Goal: Contribute content: Contribute content

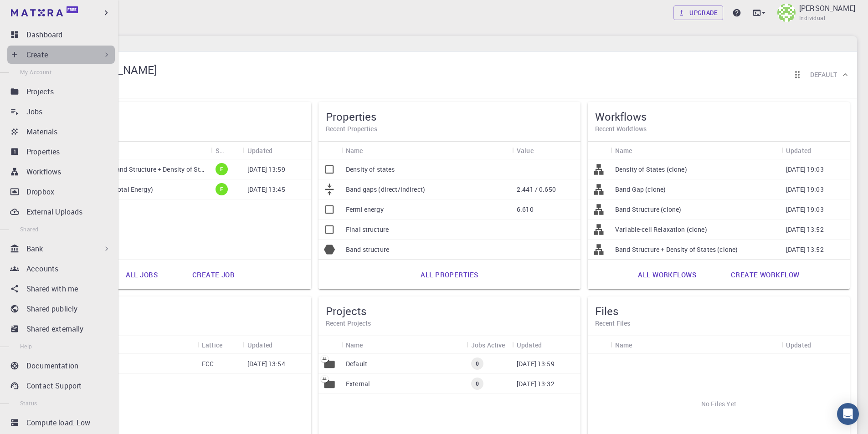
click at [72, 57] on div "Create" at bounding box center [68, 54] width 85 height 11
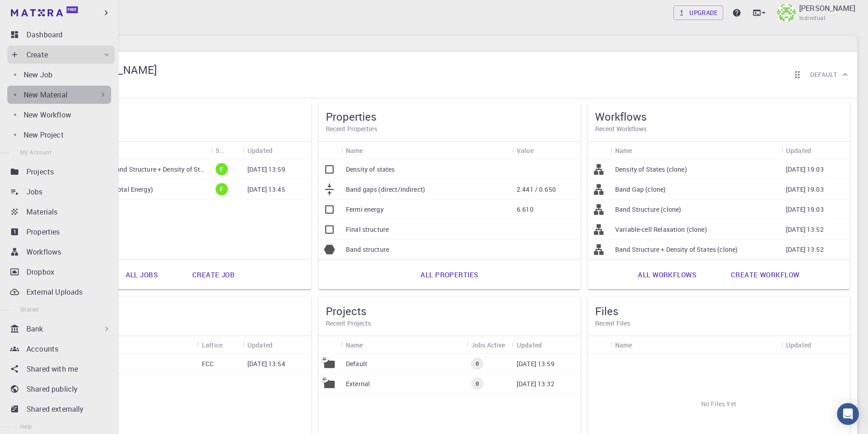
click at [67, 94] on p "New Material" at bounding box center [46, 94] width 44 height 11
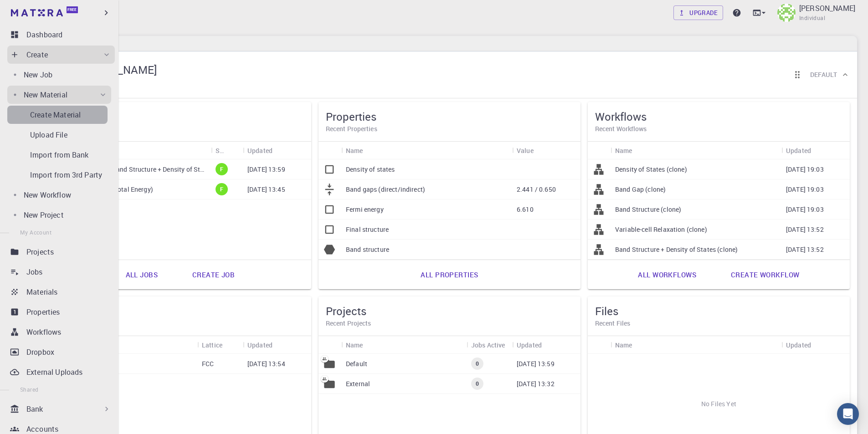
click at [69, 117] on p "Create Material" at bounding box center [55, 114] width 51 height 11
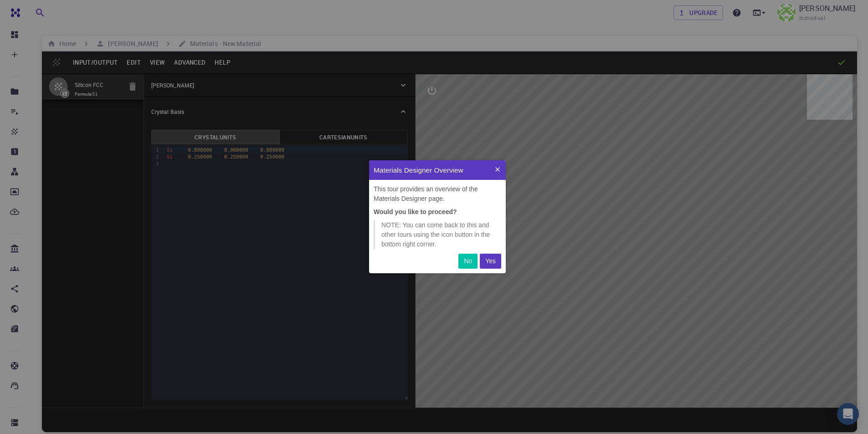
scroll to position [106, 130]
click at [489, 261] on p "Yes" at bounding box center [486, 261] width 10 height 10
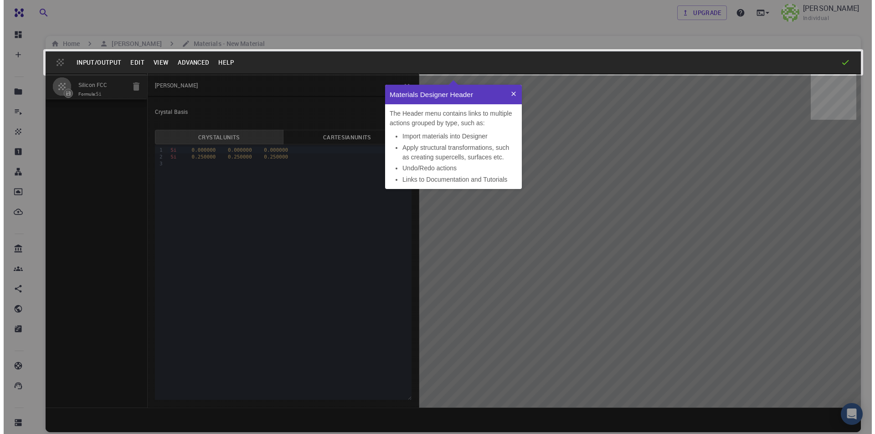
scroll to position [97, 130]
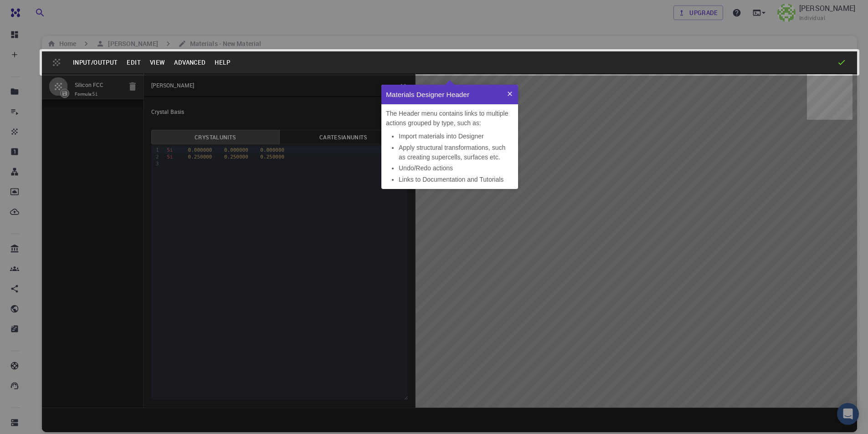
click at [508, 92] on icon at bounding box center [509, 94] width 4 height 4
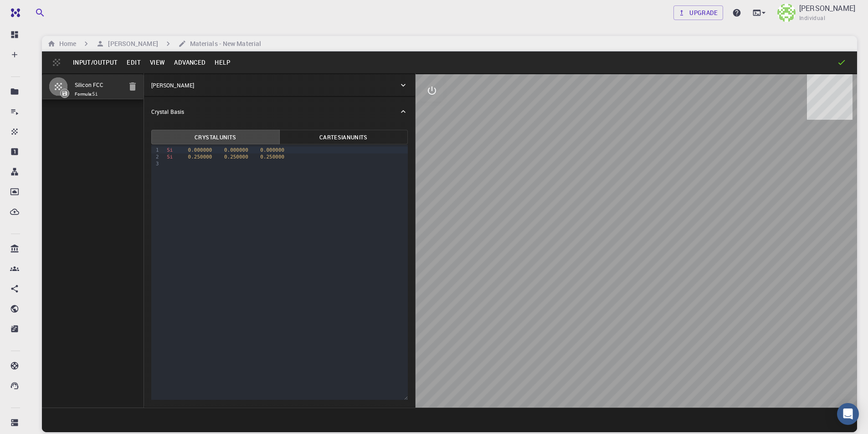
click at [131, 60] on button "Edit" at bounding box center [133, 62] width 23 height 15
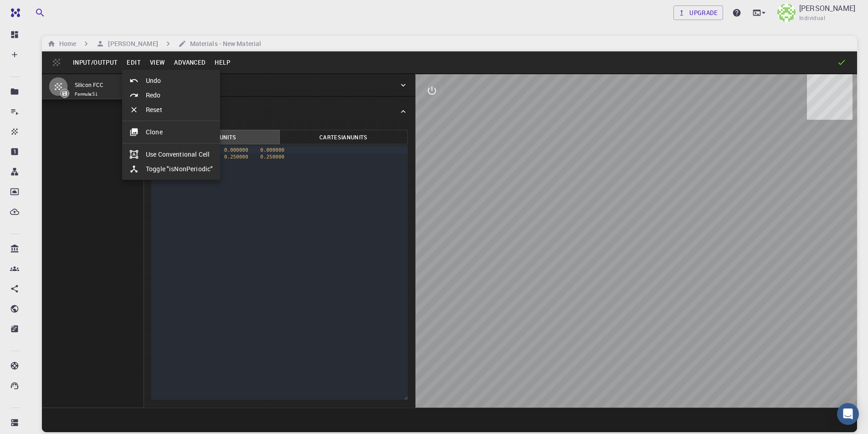
click at [169, 132] on li "Clone" at bounding box center [171, 132] width 98 height 15
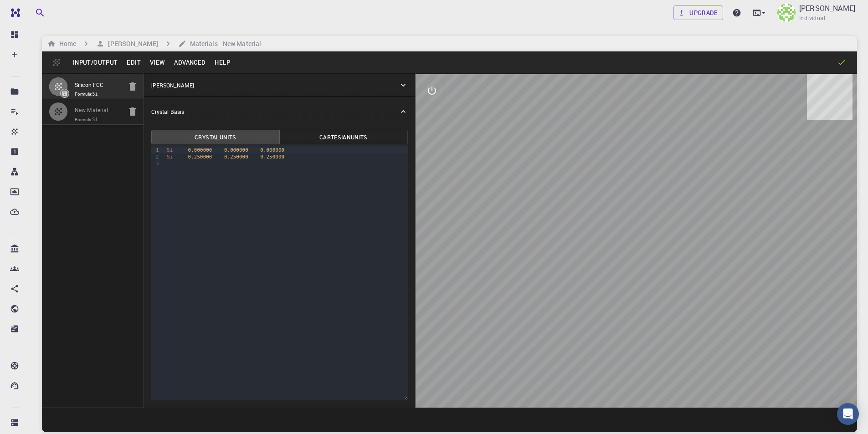
click at [113, 113] on input "New Material" at bounding box center [98, 110] width 47 height 10
drag, startPoint x: 117, startPoint y: 109, endPoint x: 71, endPoint y: 109, distance: 45.5
click at [71, 109] on li "New Material Formula: Si" at bounding box center [93, 111] width 102 height 25
type input "Ag Hg2 PO4"
click at [167, 150] on span "Si" at bounding box center [170, 150] width 6 height 6
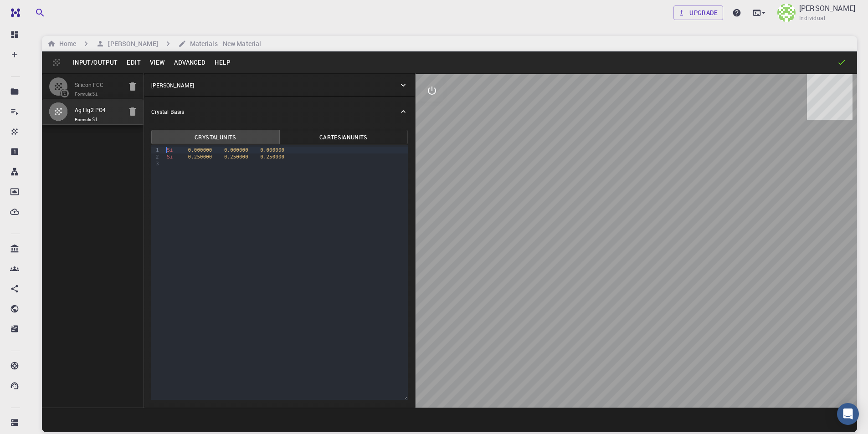
click at [168, 162] on div at bounding box center [286, 163] width 244 height 7
drag, startPoint x: 186, startPoint y: 149, endPoint x: 274, endPoint y: 148, distance: 87.9
click at [274, 148] on div "Si 0.000000 0.000000 0.000000" at bounding box center [286, 150] width 244 height 7
copy div "0.000000 0.000000 0.000000"
click at [186, 162] on div "Ag" at bounding box center [286, 163] width 244 height 7
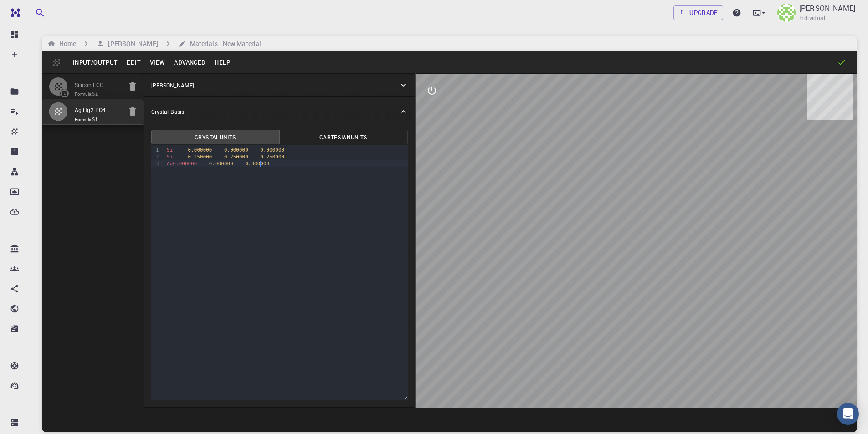
click at [172, 164] on span "Ag0.000000" at bounding box center [182, 164] width 30 height 6
drag, startPoint x: 240, startPoint y: 165, endPoint x: 219, endPoint y: 165, distance: 21.4
click at [224, 165] on span "0.000000" at bounding box center [236, 164] width 24 height 6
click at [293, 168] on div "Si 0.000000 0.000000 0.000000 Si 0.250000 0.250000 0.250000 Ag 0.000000 0.52882…" at bounding box center [286, 157] width 244 height 24
click at [282, 155] on div "Si 0.250000 0.250000 0.250000" at bounding box center [286, 156] width 244 height 7
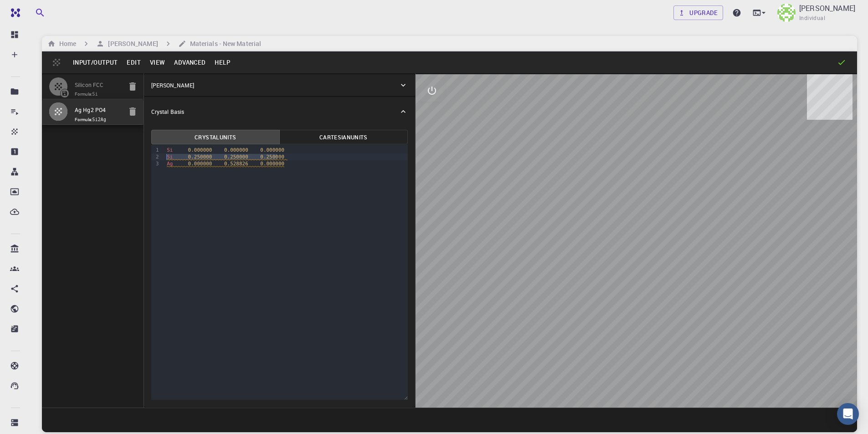
drag, startPoint x: 279, startPoint y: 155, endPoint x: 164, endPoint y: 158, distance: 114.8
click at [164, 158] on div "Si 0.250000 0.250000 0.250000" at bounding box center [286, 156] width 244 height 7
drag, startPoint x: 276, startPoint y: 148, endPoint x: 167, endPoint y: 152, distance: 109.4
click at [167, 152] on div "Si 0.000000 0.000000 0.000000" at bounding box center [286, 150] width 244 height 7
click at [166, 156] on div "Ag 0.000000 0.528826 0.000000" at bounding box center [286, 156] width 244 height 7
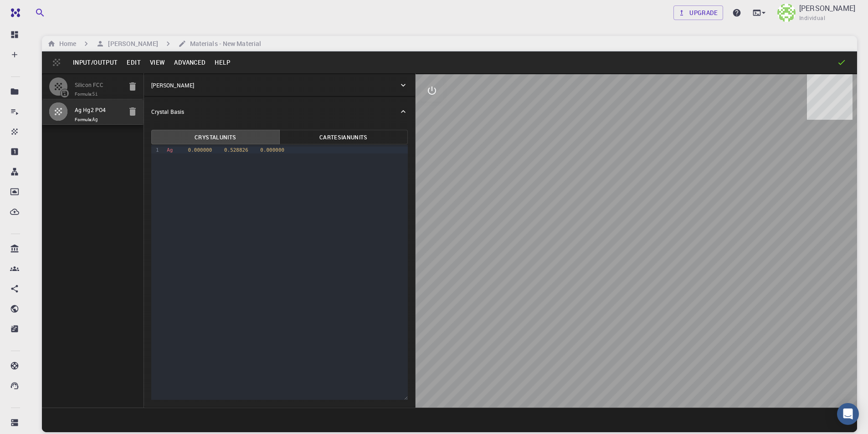
click at [130, 61] on button "Edit" at bounding box center [133, 62] width 23 height 15
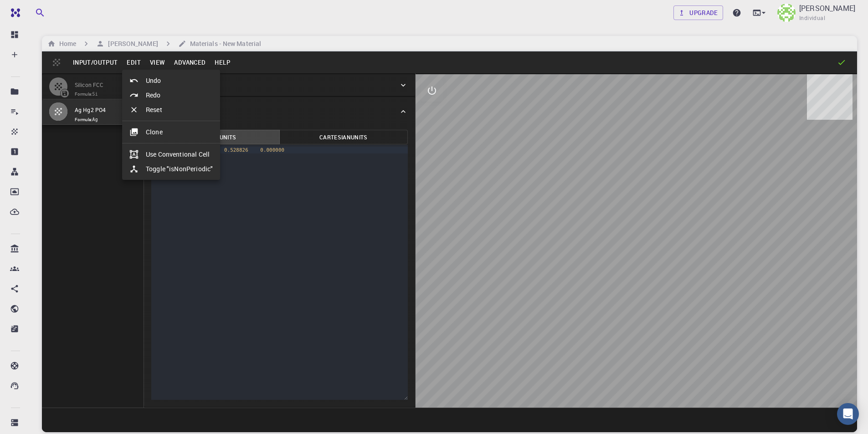
click at [107, 61] on div at bounding box center [434, 217] width 868 height 434
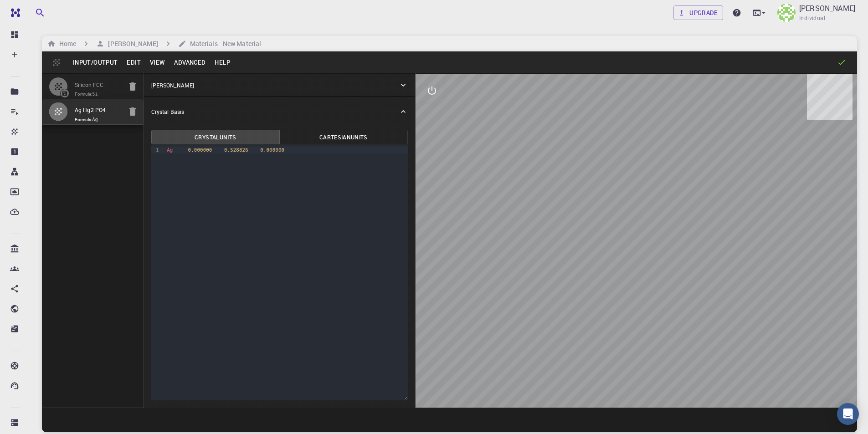
click at [107, 61] on button "Input/Output" at bounding box center [95, 62] width 54 height 15
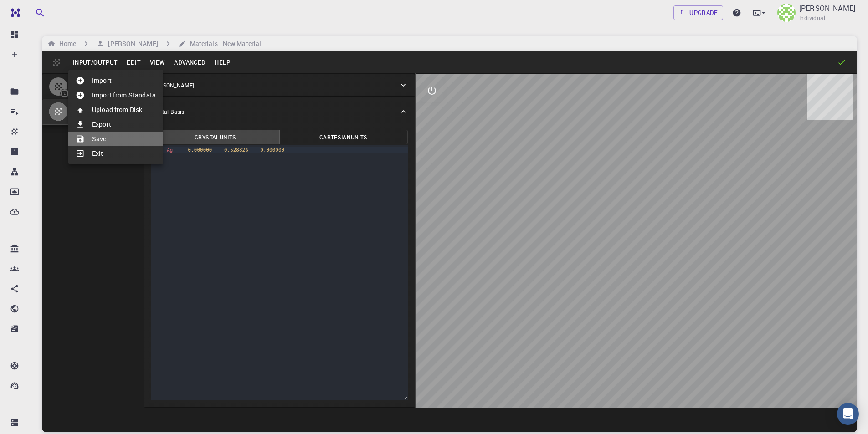
click at [107, 138] on li "Save" at bounding box center [115, 139] width 95 height 15
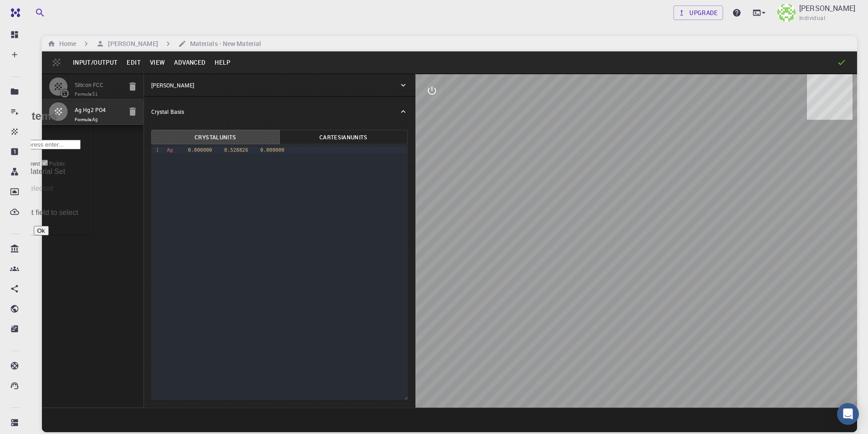
click at [49, 226] on button "Ok" at bounding box center [41, 231] width 15 height 10
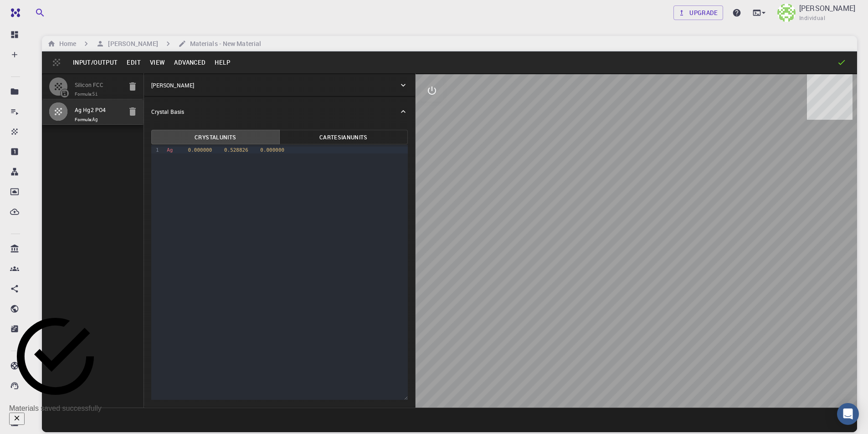
click at [291, 150] on div "Ag 0.000000 0.528826 0.000000" at bounding box center [286, 150] width 244 height 7
click at [68, 43] on h6 "Home" at bounding box center [66, 44] width 20 height 10
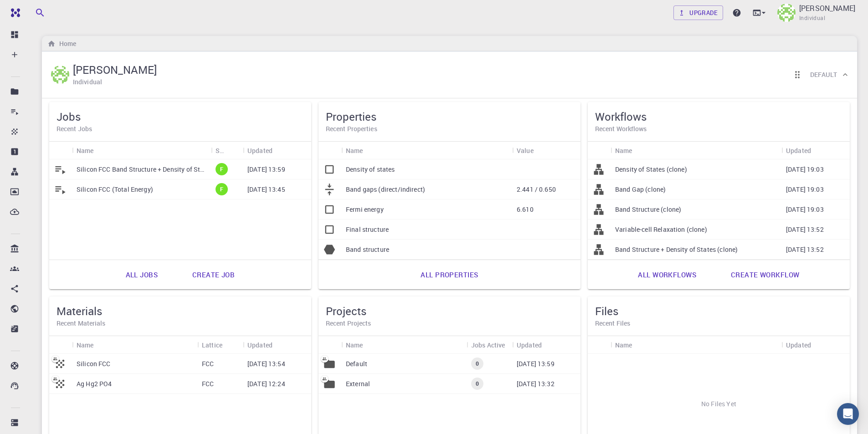
click at [91, 381] on p "Ag Hg2 PO4" at bounding box center [95, 383] width 36 height 9
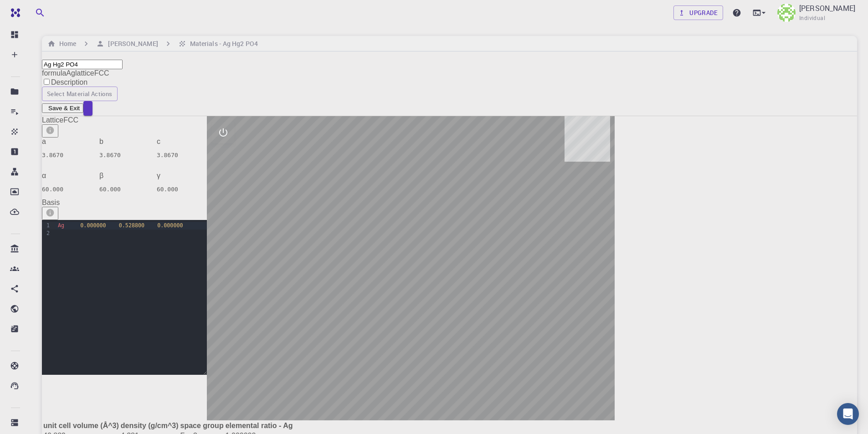
click at [195, 229] on div "Ag 0.000000 0.528800 0.000000" at bounding box center [131, 225] width 152 height 7
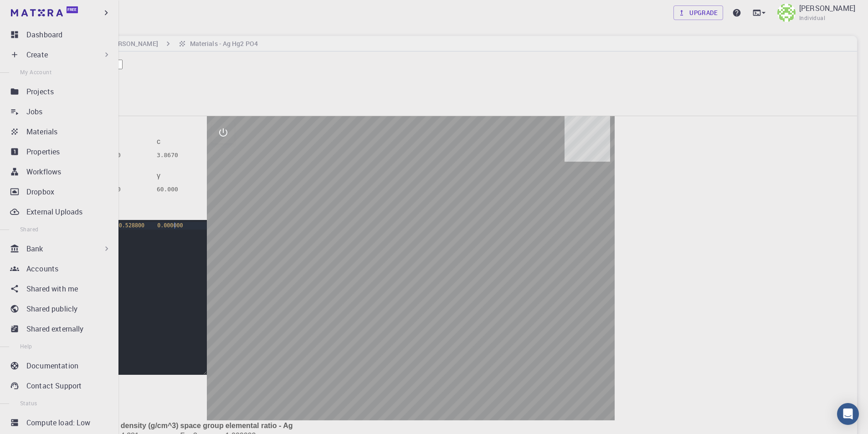
click at [39, 55] on p "Create" at bounding box center [36, 54] width 21 height 11
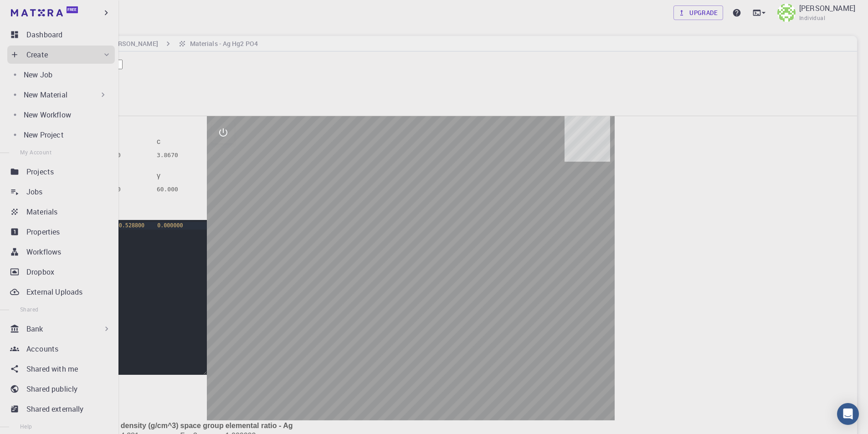
click at [57, 93] on p "New Material" at bounding box center [46, 94] width 44 height 11
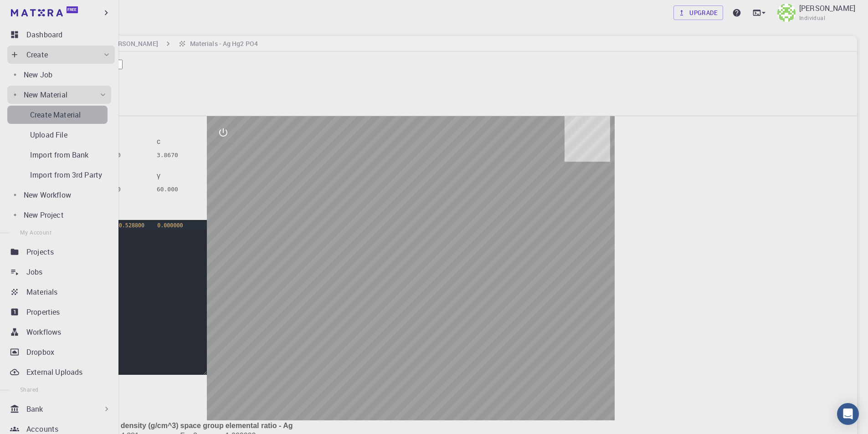
click at [66, 117] on p "Create Material" at bounding box center [55, 114] width 51 height 11
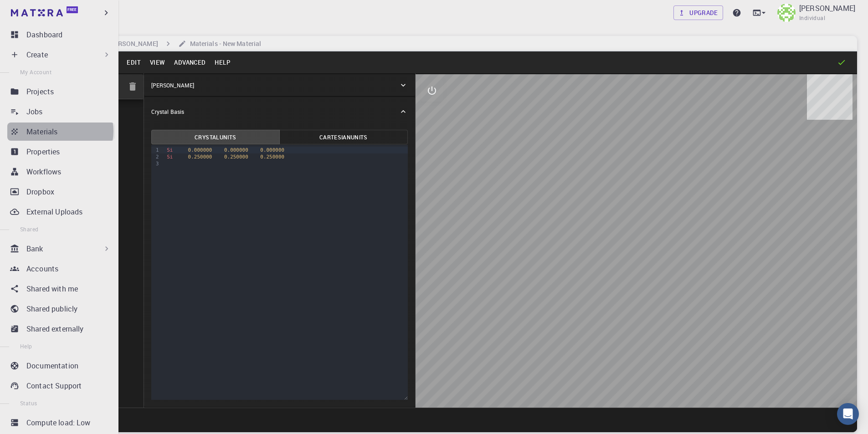
click at [60, 131] on div "Materials" at bounding box center [70, 131] width 88 height 11
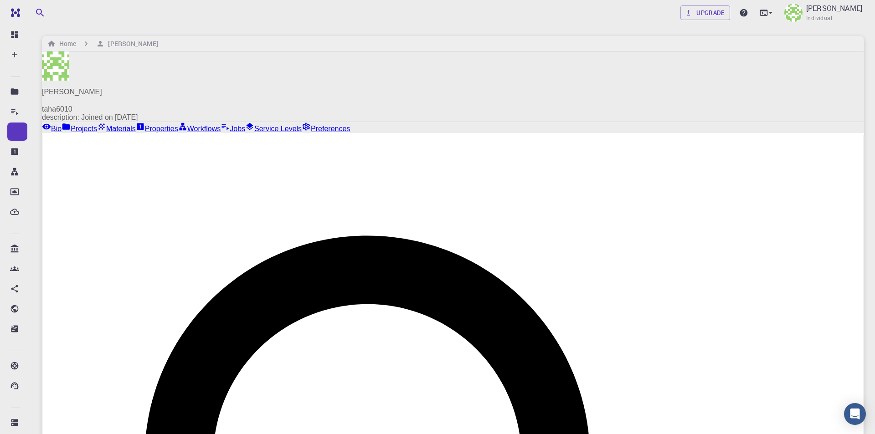
checkbox input "true"
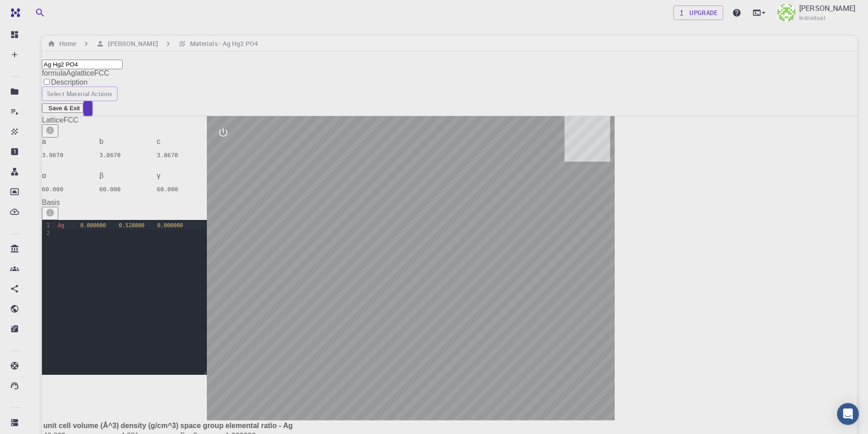
click at [207, 222] on div "9 1 2 › Ag 0.000000 0.528800 0.000000" at bounding box center [124, 297] width 165 height 155
click at [183, 228] on div "Ag 0.000000 0.528800 0.000000" at bounding box center [131, 225] width 152 height 7
click at [118, 62] on input "Ag Hg2 PO4" at bounding box center [82, 65] width 81 height 10
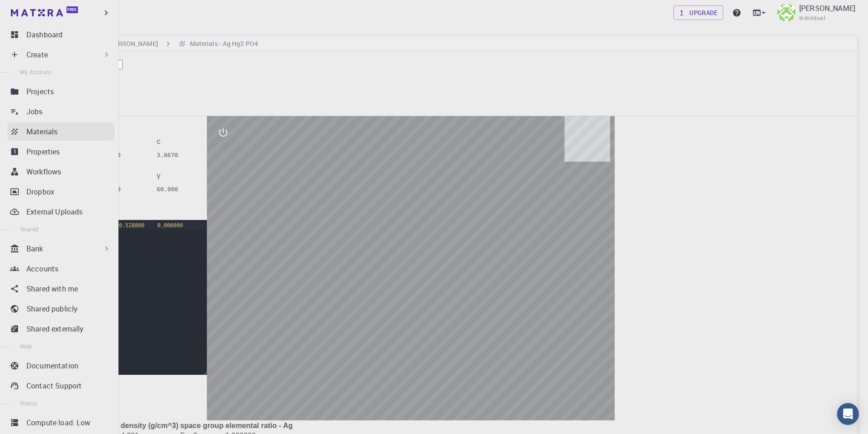
click at [55, 131] on p "Materials" at bounding box center [41, 131] width 31 height 11
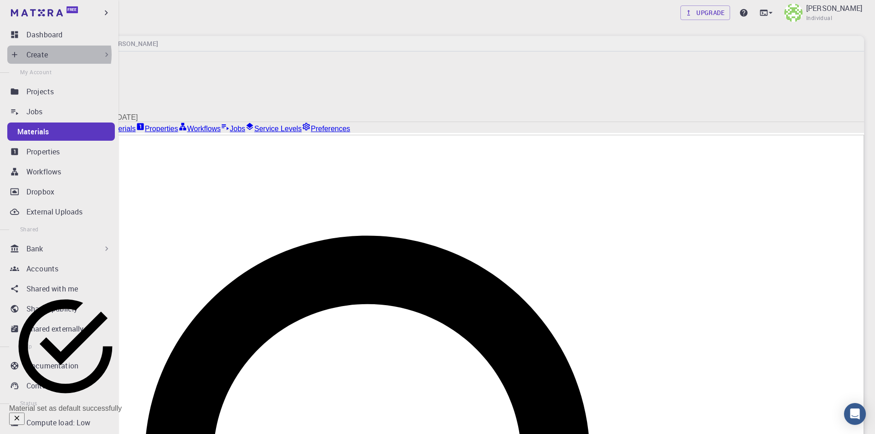
click at [56, 55] on div "Create" at bounding box center [68, 54] width 85 height 11
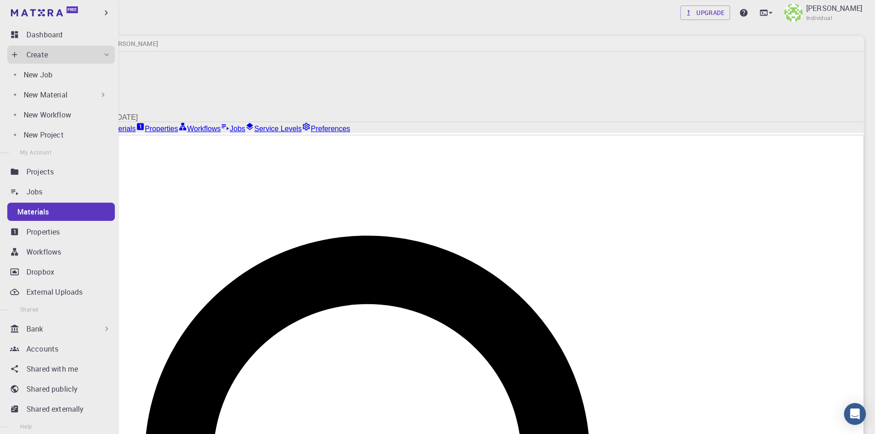
click at [59, 94] on p "New Material" at bounding box center [46, 94] width 44 height 11
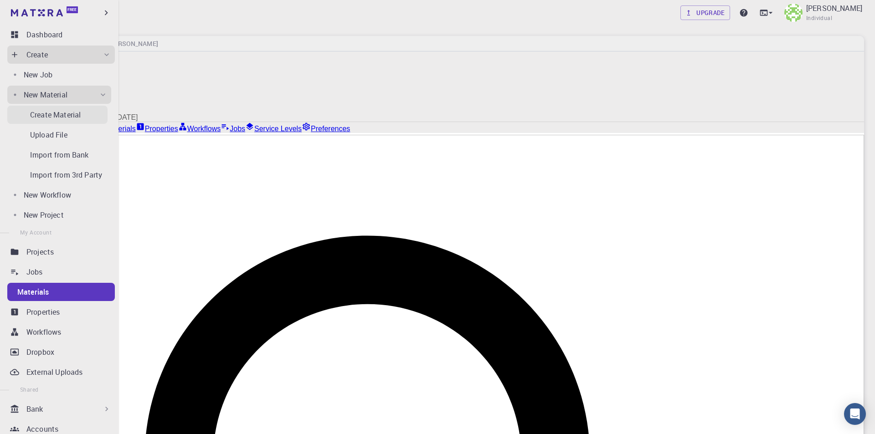
click at [64, 115] on p "Create Material" at bounding box center [55, 114] width 51 height 11
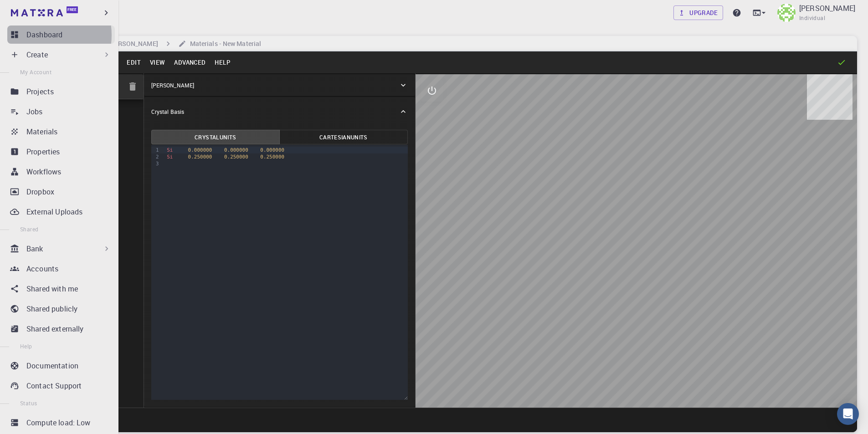
click at [39, 35] on p "Dashboard" at bounding box center [44, 34] width 36 height 11
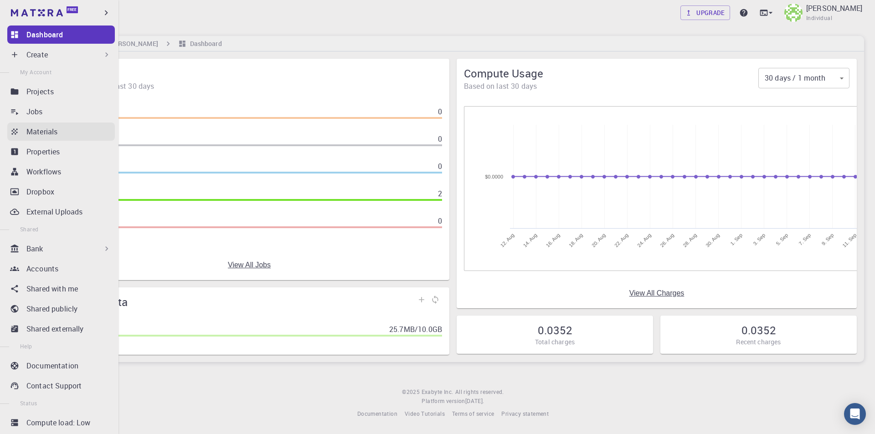
click at [57, 131] on p "Materials" at bounding box center [41, 131] width 31 height 11
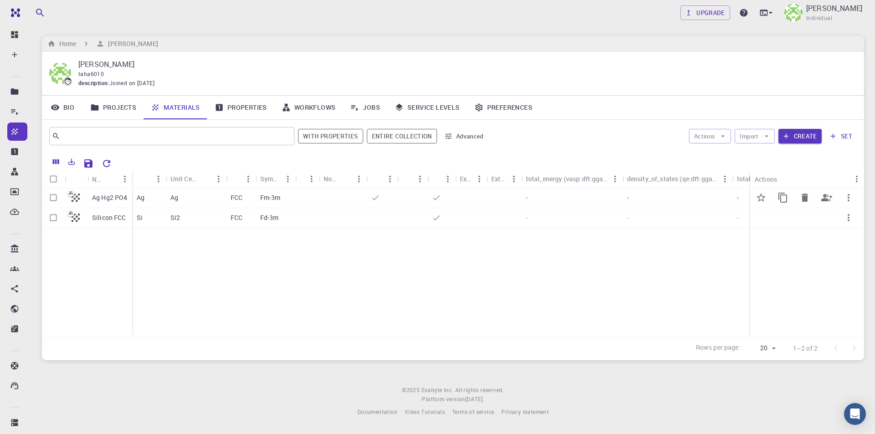
click at [848, 196] on icon "button" at bounding box center [848, 197] width 11 height 11
click at [844, 221] on span "Set default" at bounding box center [845, 219] width 28 height 9
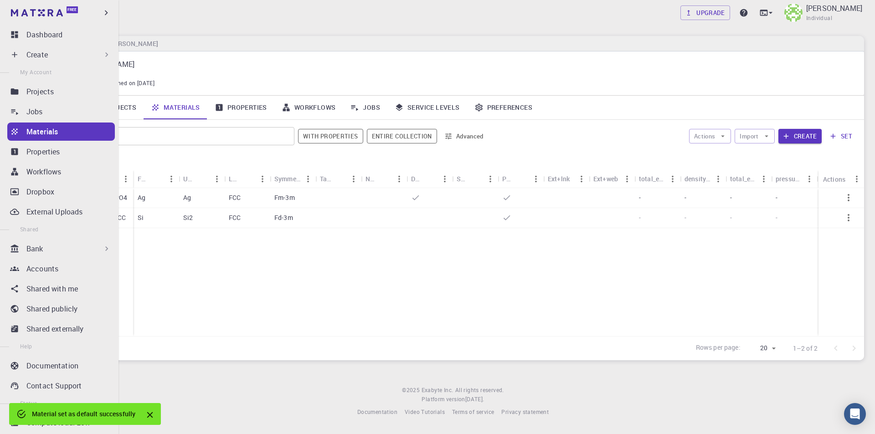
click at [51, 56] on div "Create" at bounding box center [68, 54] width 85 height 11
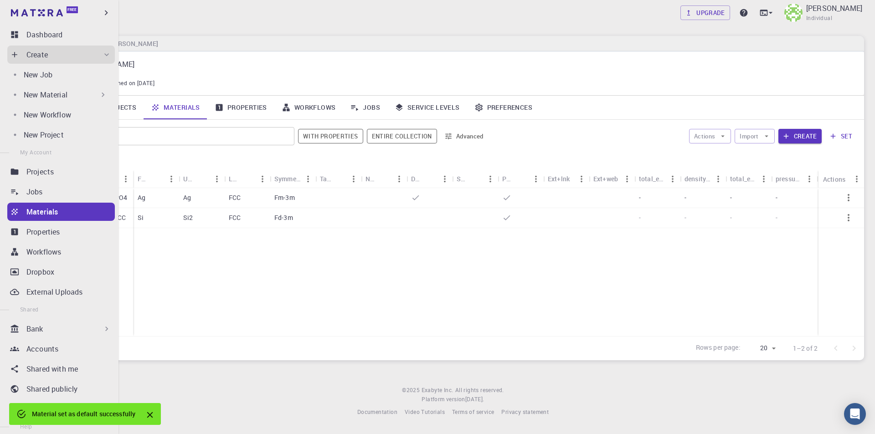
click at [55, 97] on p "New Material" at bounding box center [46, 94] width 44 height 11
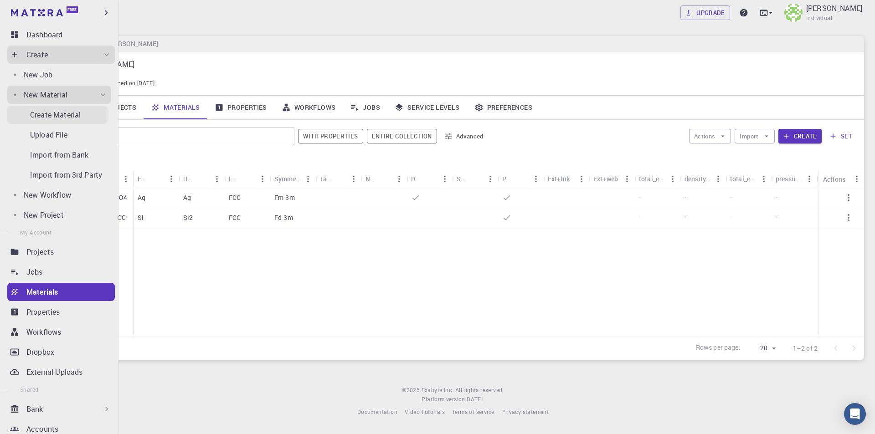
click at [75, 113] on p "Create Material" at bounding box center [55, 114] width 51 height 11
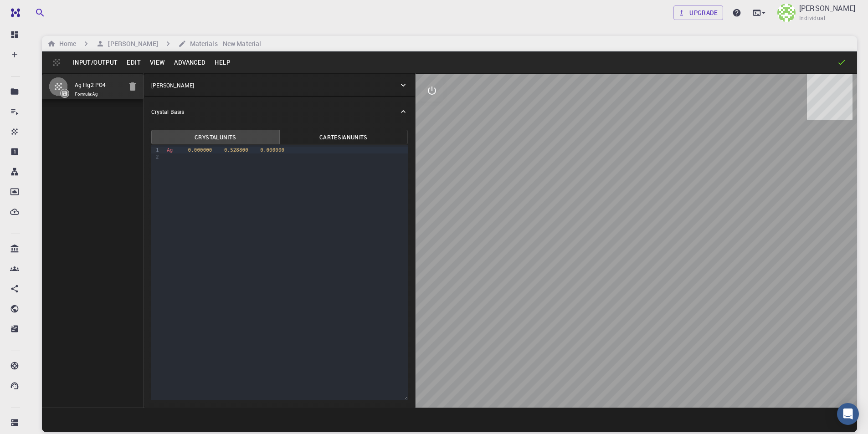
click at [296, 150] on div "Ag 0.000000 0.528800 0.000000" at bounding box center [286, 150] width 244 height 7
drag, startPoint x: 184, startPoint y: 150, endPoint x: 278, endPoint y: 148, distance: 93.4
click at [278, 148] on div "Ag 0.000000 0.528800 0.000000" at bounding box center [286, 150] width 244 height 7
copy div "0.000000 0.528800 0.000000"
click at [184, 155] on div "Ag" at bounding box center [286, 156] width 244 height 7
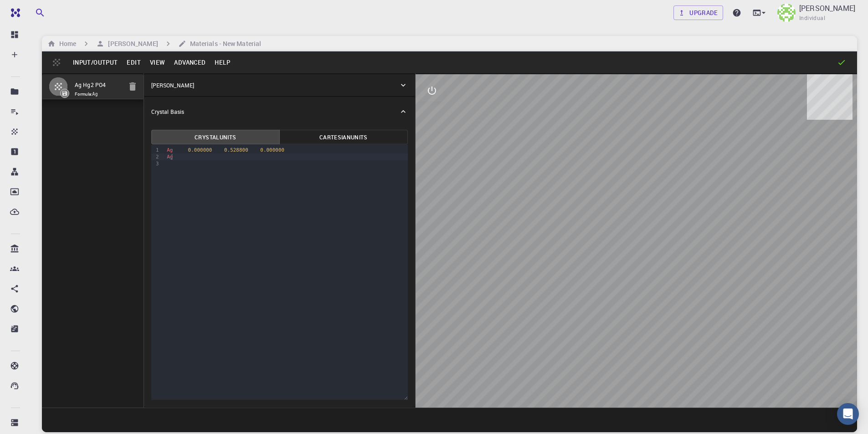
click at [186, 157] on div "Ag" at bounding box center [286, 156] width 244 height 7
click at [173, 158] on span "Ag 0.000000 0.528800 0.000000" at bounding box center [221, 157] width 108 height 6
click at [224, 157] on span "0.528800" at bounding box center [236, 157] width 24 height 6
click at [218, 156] on div "Ag 0.000000 - 0.528800 0.000000" at bounding box center [286, 156] width 244 height 7
click at [253, 181] on div "9 1 2 3 › Ag 0.000000 0.528800 0.000000 Ag 0.000000 - 0.528800 0.000000" at bounding box center [279, 272] width 256 height 255
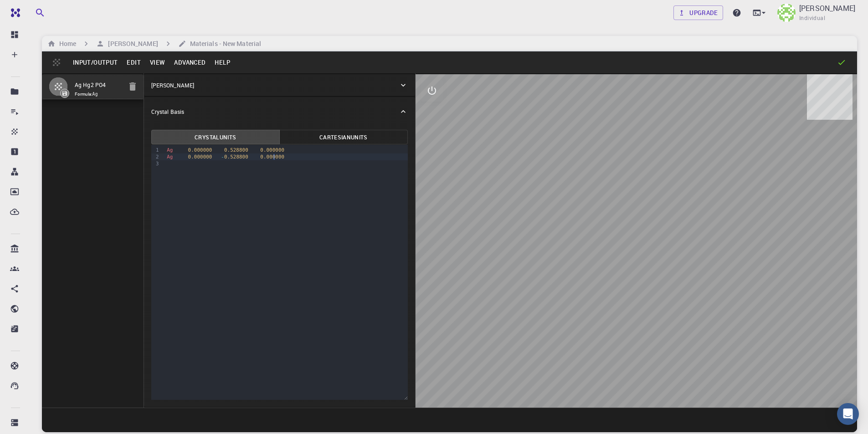
click at [275, 156] on div "Ag 0.000000 - 0.528800 0.000000" at bounding box center [286, 156] width 244 height 7
click at [176, 163] on span "0.5" at bounding box center [180, 164] width 9 height 6
click at [196, 163] on span "Ag 0.5 - 0.028826 0" at bounding box center [210, 164] width 87 height 6
click at [194, 165] on span "0.5" at bounding box center [192, 164] width 9 height 6
click at [216, 164] on span "Ag 0.500000 - 0.028826 0" at bounding box center [218, 164] width 102 height 6
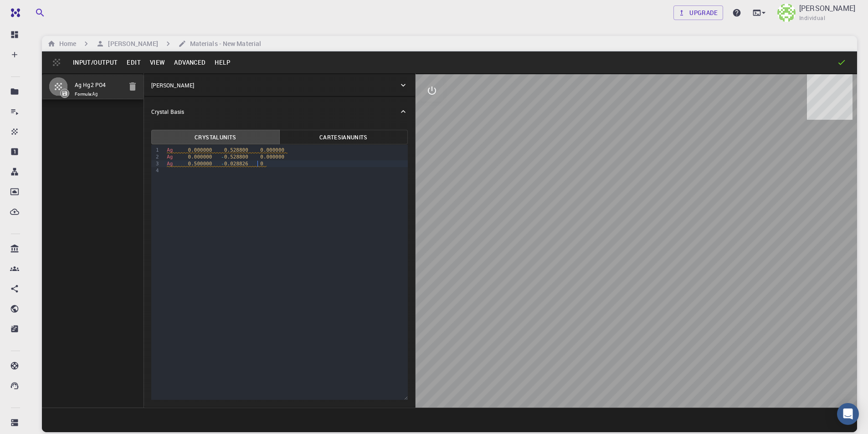
click at [258, 163] on div "Ag 0.500000 - 0.028826 0" at bounding box center [286, 163] width 244 height 7
click at [256, 163] on span "Ag 0.500000 - 0.028826 0" at bounding box center [216, 164] width 99 height 6
click at [317, 178] on div "9 1 2 3 4 › Ag 0.000000 0.528800 0.000000 Ag 0.000000 - 0.528800 0.000000 Ag 0.…" at bounding box center [279, 272] width 256 height 255
click at [277, 151] on div "Ag 0.000000 0.528800 0.000000" at bounding box center [286, 150] width 244 height 7
click at [226, 164] on span "0.028826" at bounding box center [236, 164] width 24 height 6
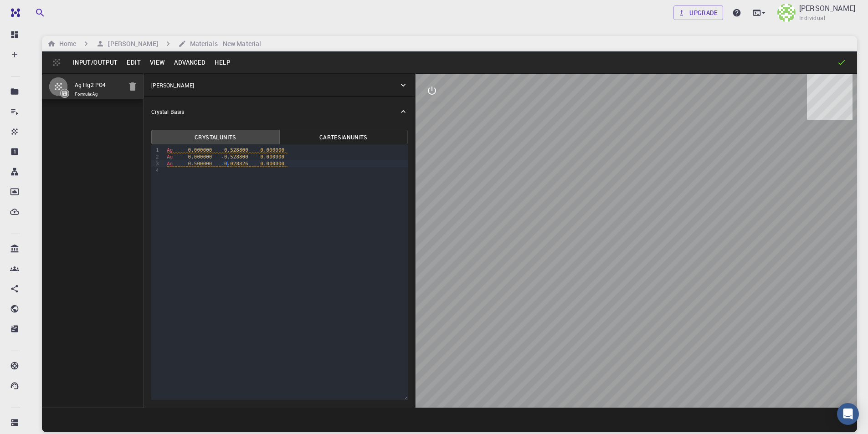
click at [231, 150] on span "0.528800" at bounding box center [236, 150] width 24 height 6
click at [291, 162] on div "Ag 0.500000 - 0.028826 0.000000" at bounding box center [286, 163] width 244 height 7
click at [275, 164] on span "Ag 0.500000 - 0.028826 0.000000" at bounding box center [227, 164] width 121 height 6
click at [192, 164] on span "0.500000" at bounding box center [200, 164] width 24 height 6
click at [240, 158] on span "0.528800" at bounding box center [236, 157] width 24 height 6
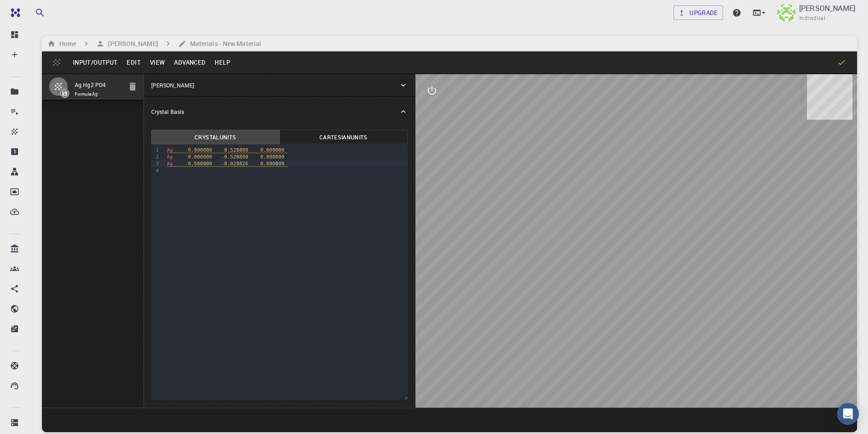
click at [284, 163] on div "Ag 0.500000 - 0.028826 0.000000" at bounding box center [286, 163] width 244 height 7
click at [274, 162] on span "0.000000" at bounding box center [272, 164] width 24 height 6
drag, startPoint x: 211, startPoint y: 151, endPoint x: 369, endPoint y: 165, distance: 159.1
click at [369, 165] on div "Ag 0.500000 - 0.028826 0.000000" at bounding box center [286, 163] width 244 height 7
click at [215, 164] on div "Ag 0.500000" at bounding box center [286, 163] width 244 height 7
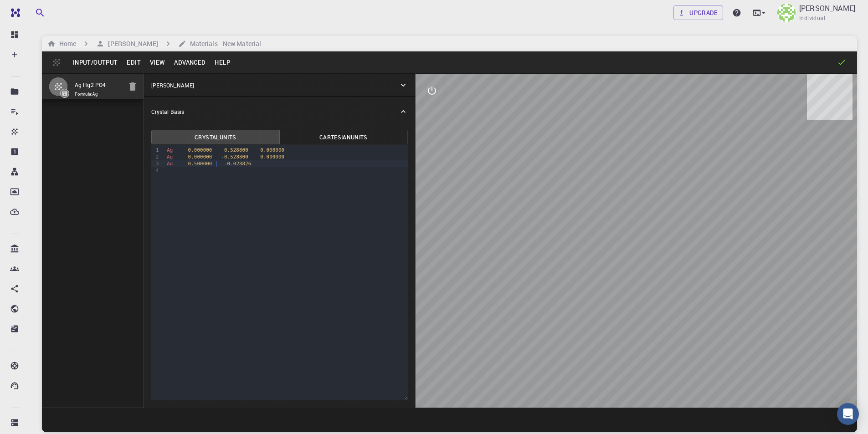
click at [216, 164] on div "Ag 0.500000 - 0.028826" at bounding box center [286, 163] width 244 height 7
click at [251, 163] on div "Ag 0.500000 - 0.028826" at bounding box center [286, 163] width 244 height 7
click at [364, 82] on div "[PERSON_NAME]" at bounding box center [274, 85] width 247 height 8
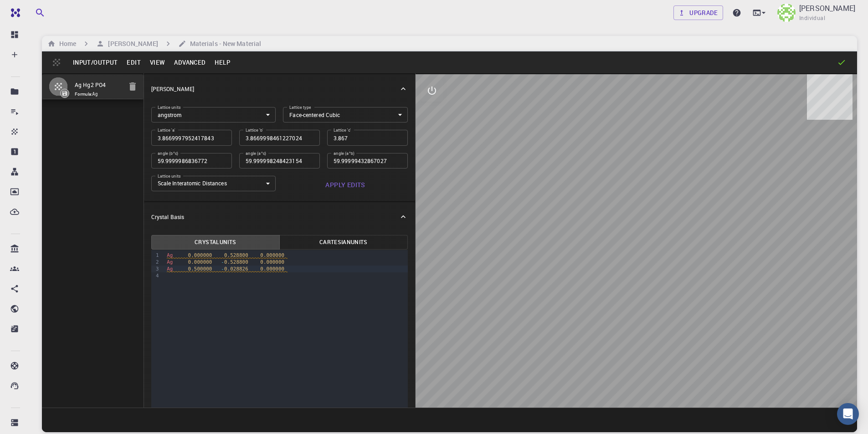
click at [352, 112] on body "Free Dashboard Create New Job New Material Create Material Upload File Import f…" at bounding box center [434, 251] width 868 height 503
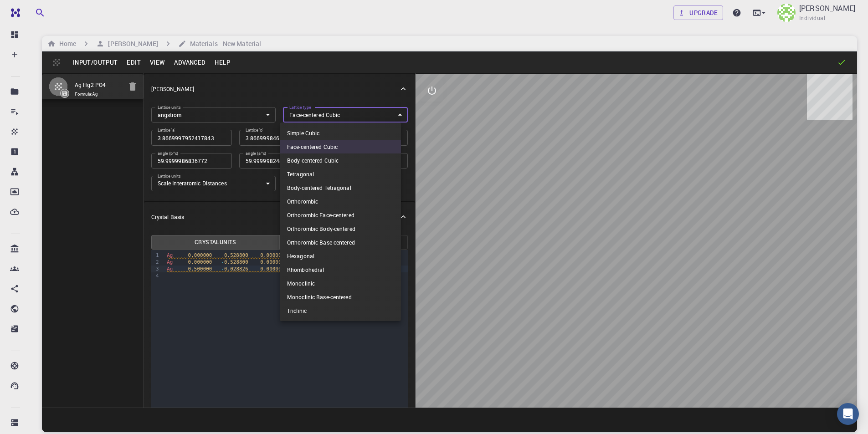
click at [338, 206] on li "Orthorombic" at bounding box center [340, 201] width 121 height 14
type input "ORC"
type input "3.866999795"
type input "3.866999846"
type input "90"
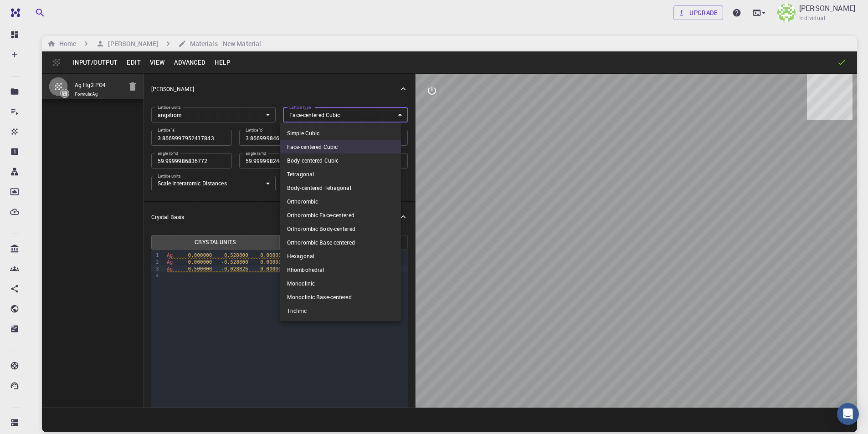
type input "90"
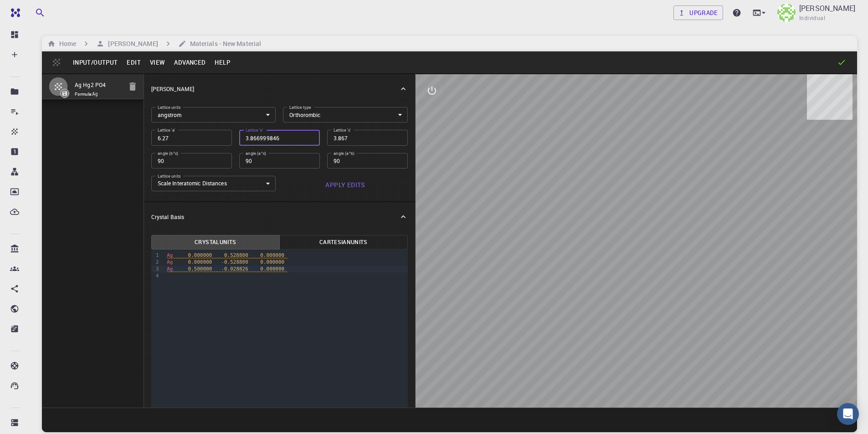
type input "3.866999846"
type input "8.85"
type input "3.867"
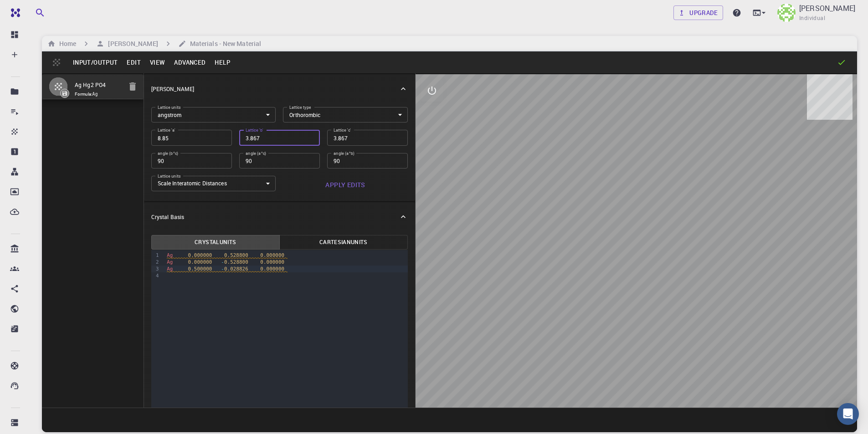
type input "3.867"
click at [187, 140] on input "8.85" at bounding box center [191, 137] width 81 height 15
type input "6.27"
click at [260, 133] on label "Lattice 'b'" at bounding box center [254, 130] width 17 height 6
click at [260, 133] on input "3.867" at bounding box center [279, 137] width 81 height 15
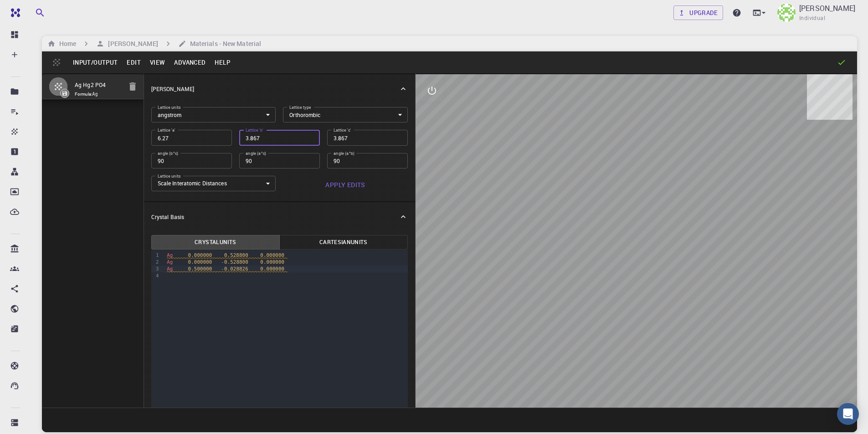
click at [259, 141] on input "3.867" at bounding box center [279, 137] width 81 height 15
drag, startPoint x: 268, startPoint y: 138, endPoint x: 233, endPoint y: 138, distance: 35.5
click at [233, 138] on div "Lattice 'b' 3.867 Lattice 'b'" at bounding box center [276, 134] width 88 height 23
type input "8.85"
click at [343, 136] on input "3.867" at bounding box center [367, 137] width 81 height 15
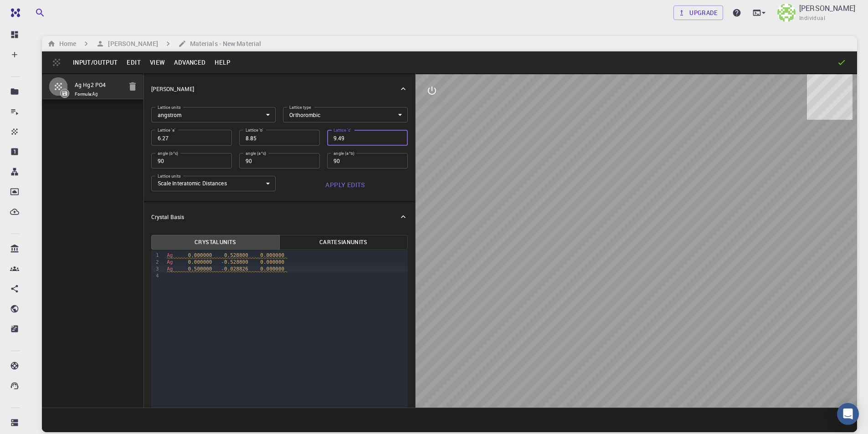
type input "9.49"
click at [341, 182] on button "Apply Edits" at bounding box center [345, 185] width 125 height 18
click at [275, 269] on div "Ag 0.500000 - 0.028800 0.000000" at bounding box center [286, 269] width 244 height 7
click at [84, 62] on button "Input/Output" at bounding box center [95, 62] width 54 height 15
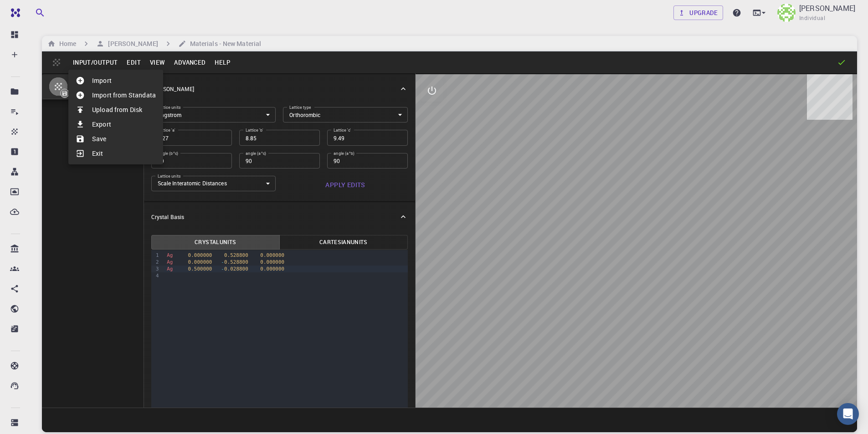
click at [97, 140] on li "Save" at bounding box center [115, 139] width 95 height 15
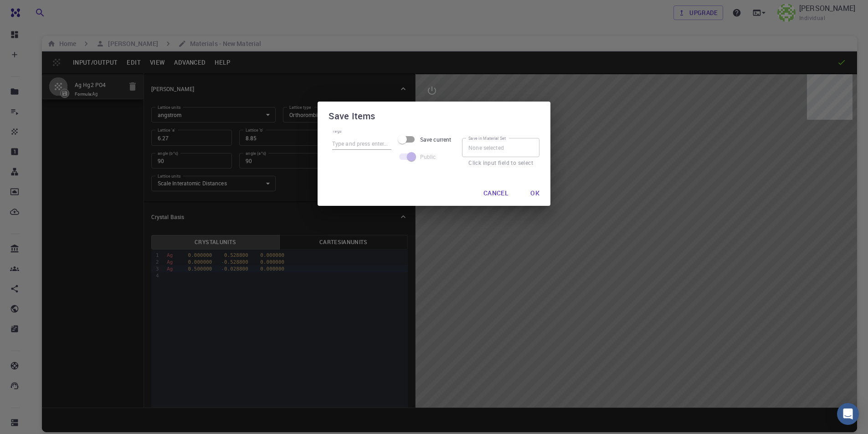
click at [537, 191] on button "Ok" at bounding box center [535, 193] width 24 height 18
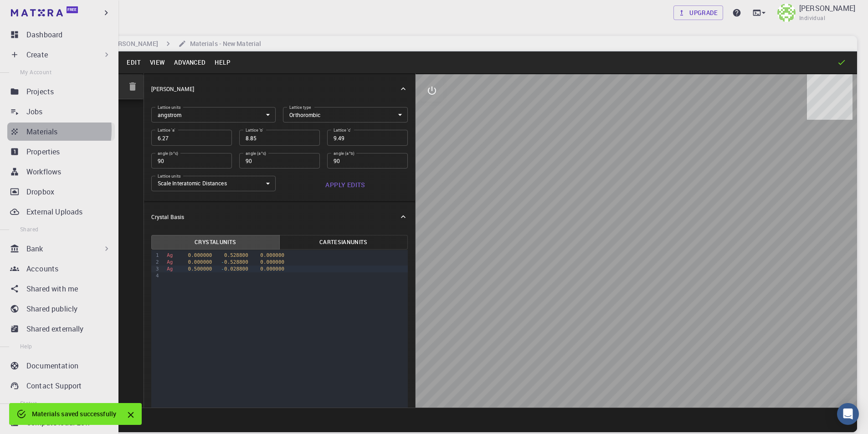
click at [26, 130] on link "Materials" at bounding box center [60, 132] width 107 height 18
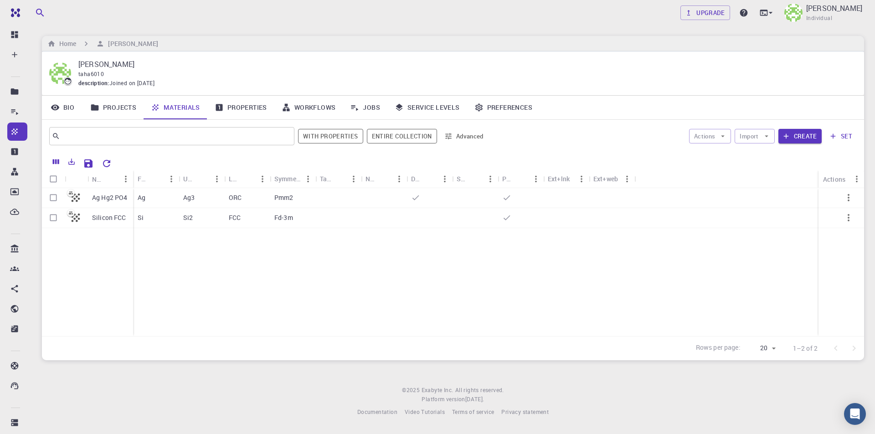
click at [115, 194] on p "Ag Hg2 PO4" at bounding box center [110, 197] width 36 height 9
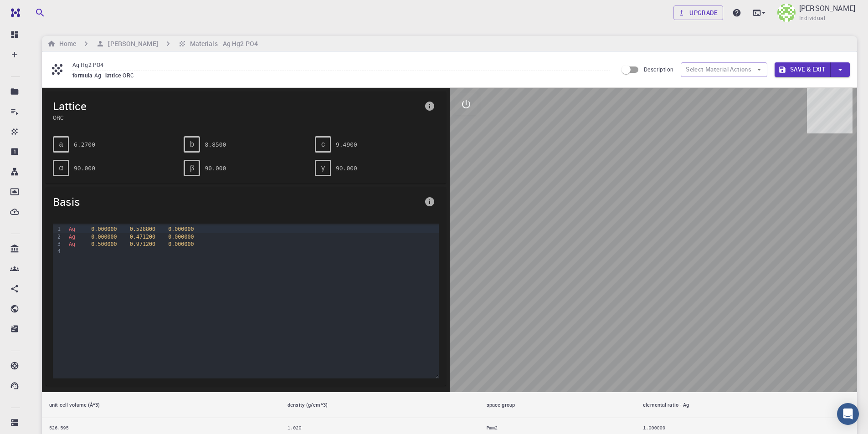
click at [187, 244] on div "Ag 0.500000 0.971200 0.000000" at bounding box center [252, 243] width 372 height 7
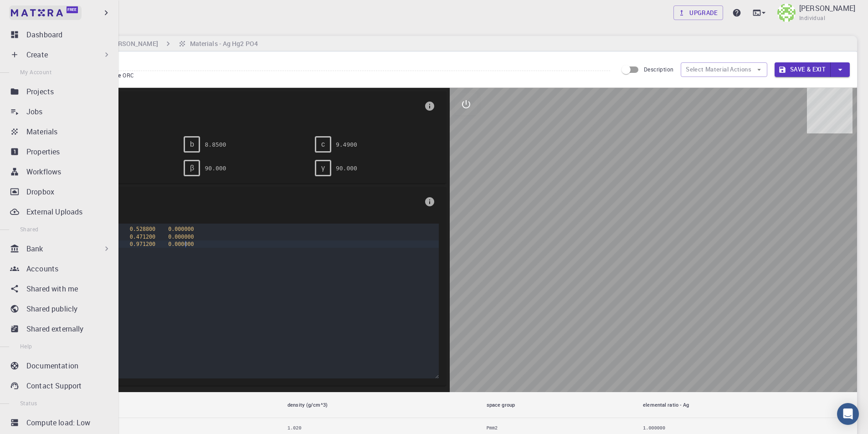
click at [16, 15] on img at bounding box center [17, 12] width 13 height 9
click at [36, 39] on p "Dashboard" at bounding box center [44, 34] width 36 height 11
